Goal: Task Accomplishment & Management: Complete application form

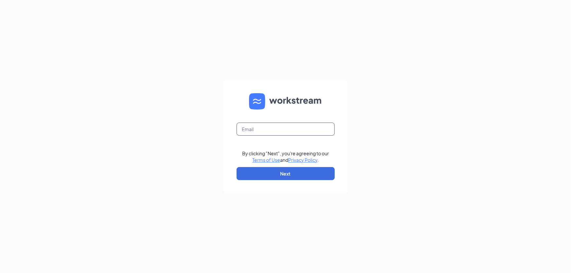
click at [279, 131] on input "text" at bounding box center [286, 129] width 98 height 13
type input "[EMAIL_ADDRESS][DOMAIN_NAME]"
click at [295, 175] on button "Next" at bounding box center [286, 173] width 98 height 13
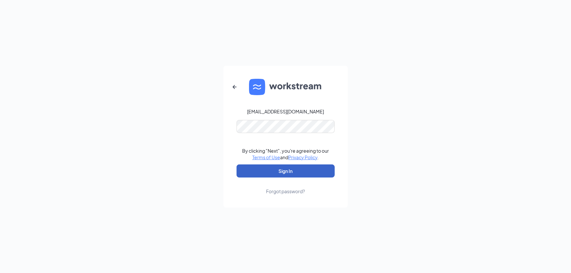
click at [283, 172] on button "Sign In" at bounding box center [286, 171] width 98 height 13
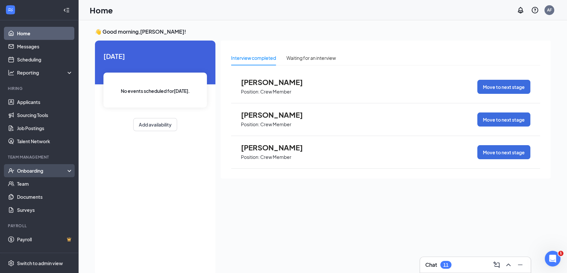
click at [35, 169] on div "Onboarding" at bounding box center [42, 171] width 50 height 7
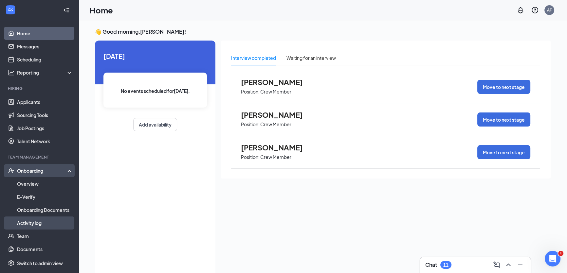
click at [29, 220] on link "Activity log" at bounding box center [45, 223] width 56 height 13
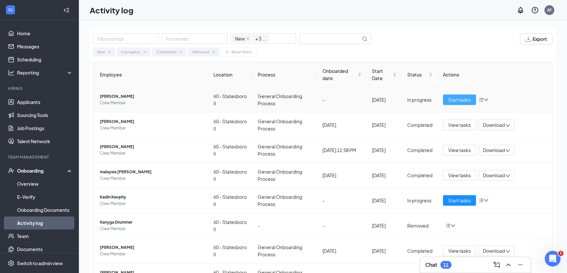
click at [455, 101] on span "Start tasks" at bounding box center [459, 99] width 23 height 7
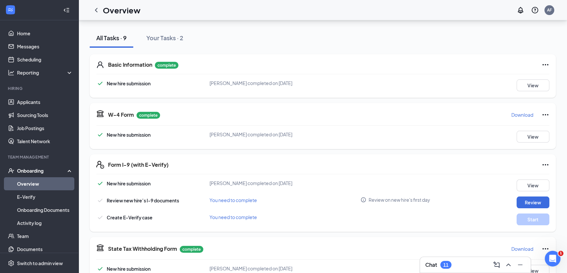
scroll to position [89, 0]
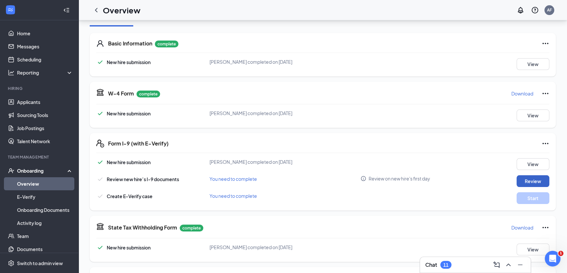
click at [534, 183] on button "Review" at bounding box center [533, 181] width 33 height 12
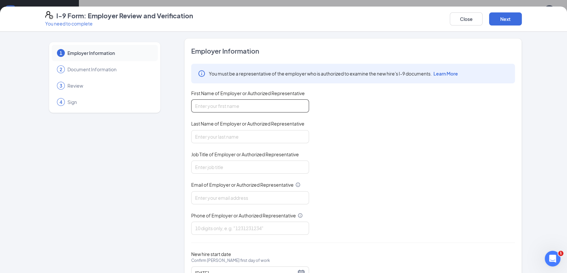
click at [225, 107] on input "First Name of Employer or Authorized Representative" at bounding box center [250, 106] width 118 height 13
type input "Andre"
click at [198, 138] on input "Last Name of Employer or Authorized Representative" at bounding box center [250, 136] width 118 height 13
type input "Furgerson"
click at [202, 169] on input "Job Title of Employer or Authorized Representative" at bounding box center [250, 167] width 118 height 13
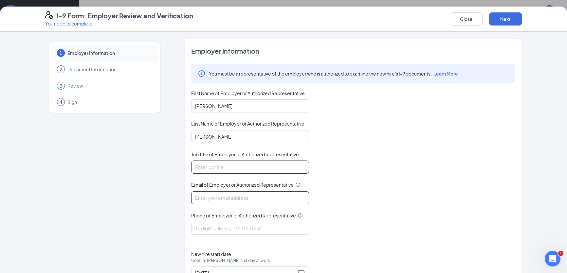
type input "General Manager"
click at [213, 203] on input "Email of Employer or Authorized Representative" at bounding box center [250, 197] width 118 height 13
type input "[EMAIL_ADDRESS][DOMAIN_NAME]"
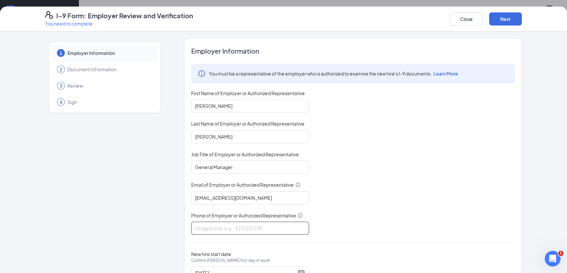
type input "9122599333"
click at [519, 16] on button "Next" at bounding box center [505, 18] width 33 height 13
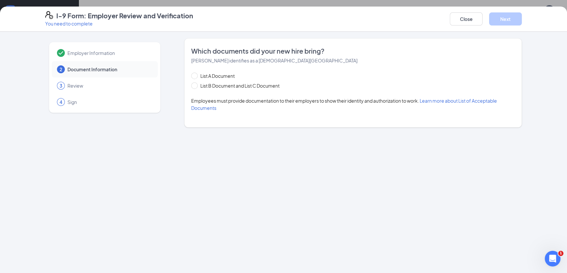
drag, startPoint x: 217, startPoint y: 120, endPoint x: 204, endPoint y: 155, distance: 37.3
